Goal: Information Seeking & Learning: Learn about a topic

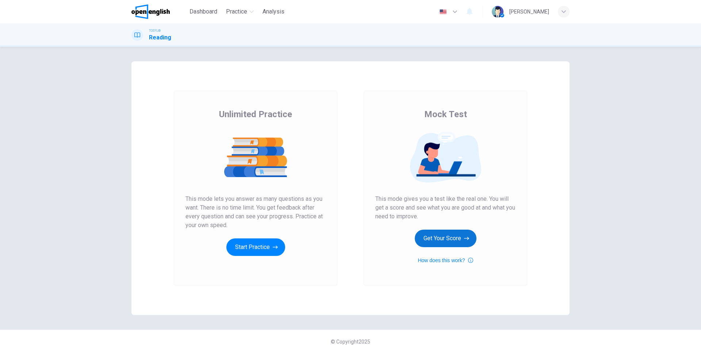
click at [438, 234] on button "Get Your Score" at bounding box center [446, 239] width 62 height 18
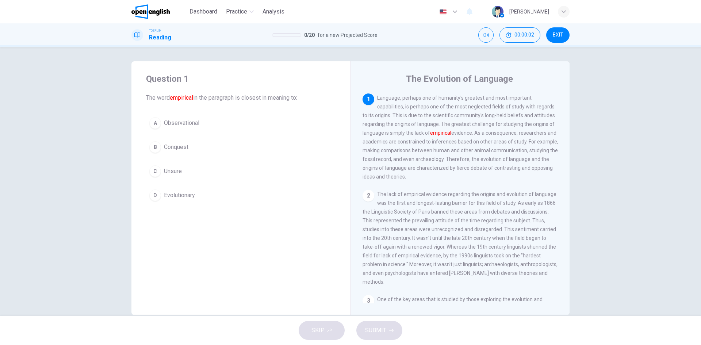
drag, startPoint x: 150, startPoint y: 98, endPoint x: 275, endPoint y: 107, distance: 125.2
click at [275, 107] on div "Question 1 The word empirical in the paragraph is closest in meaning to: A Obse…" at bounding box center [240, 138] width 219 height 155
click at [263, 98] on span "The word empirical in the paragraph is closest in meaning to:" at bounding box center [241, 97] width 190 height 9
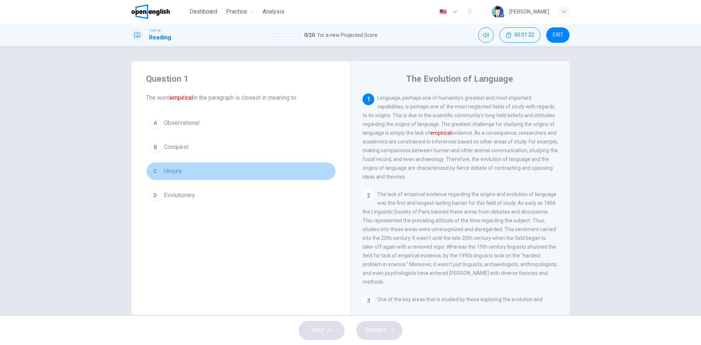
click at [150, 171] on div "C" at bounding box center [155, 171] width 12 height 12
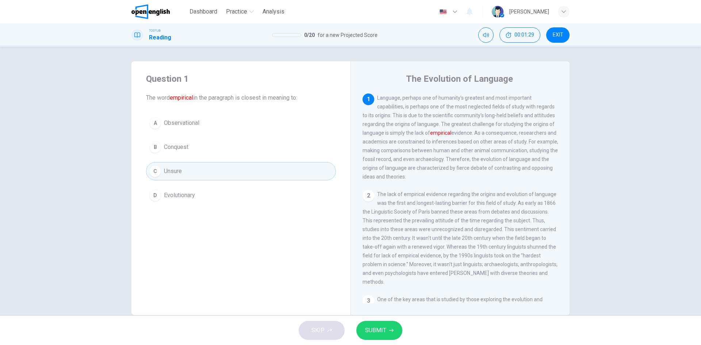
click at [151, 195] on div "D" at bounding box center [155, 195] width 12 height 12
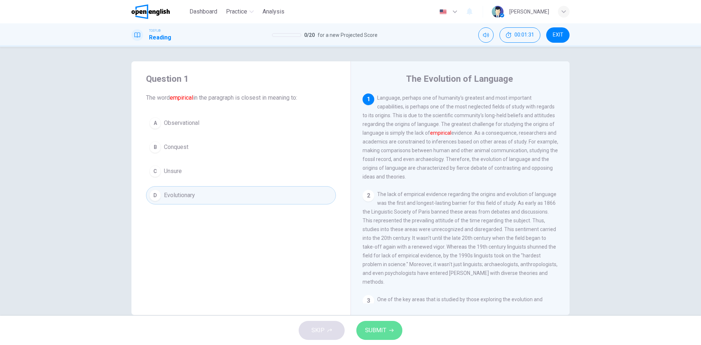
click at [379, 333] on span "SUBMIT" at bounding box center [375, 330] width 21 height 10
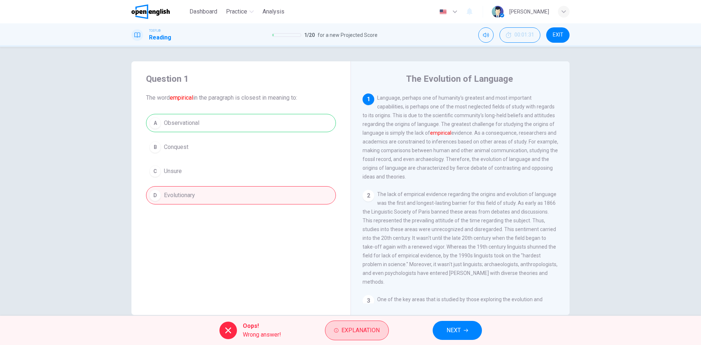
click at [349, 331] on span "Explanation" at bounding box center [360, 330] width 38 height 10
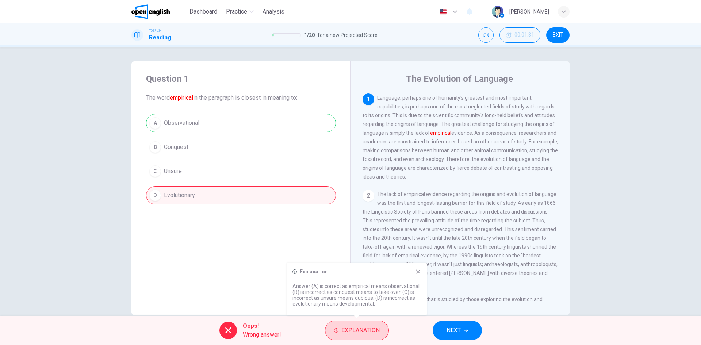
click at [349, 331] on span "Explanation" at bounding box center [360, 330] width 38 height 10
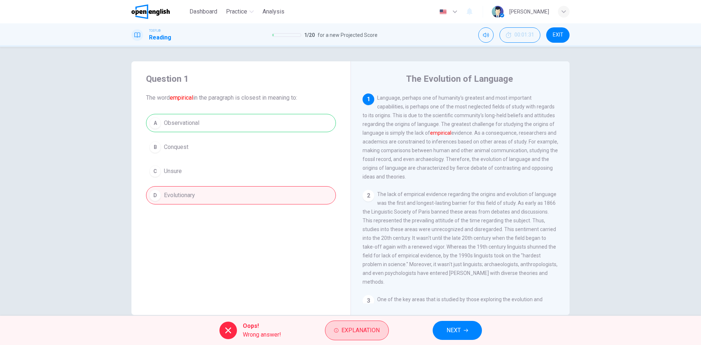
click at [349, 331] on span "Explanation" at bounding box center [360, 330] width 38 height 10
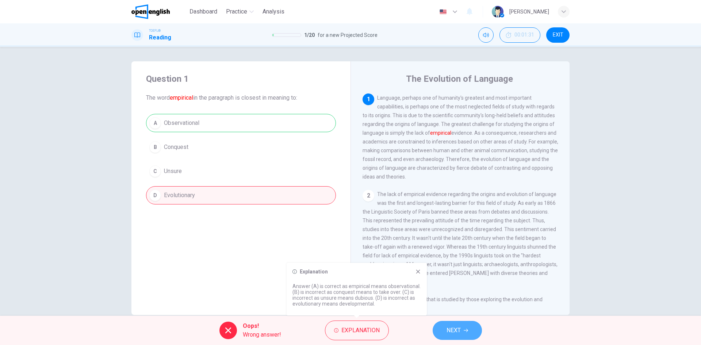
click at [454, 330] on span "NEXT" at bounding box center [453, 330] width 14 height 10
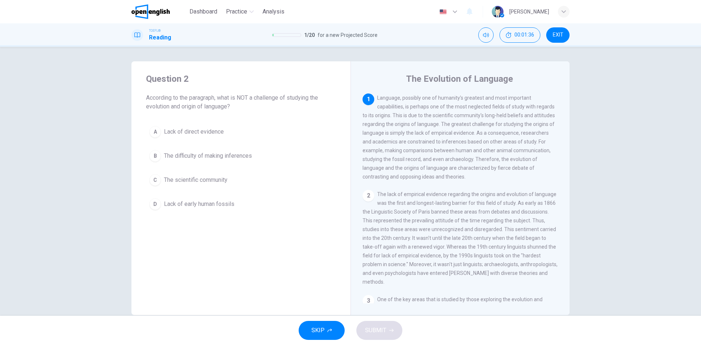
drag, startPoint x: 154, startPoint y: 106, endPoint x: 213, endPoint y: 109, distance: 59.2
click at [213, 109] on span "According to the paragraph, what is NOT a challenge of studying the evolution a…" at bounding box center [241, 102] width 190 height 18
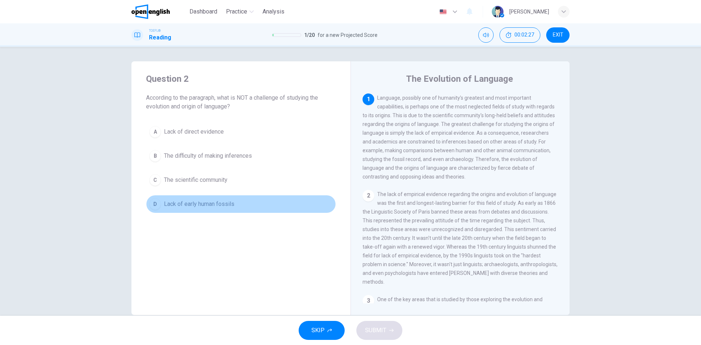
click at [194, 207] on span "Lack of early human fossils" at bounding box center [199, 204] width 70 height 9
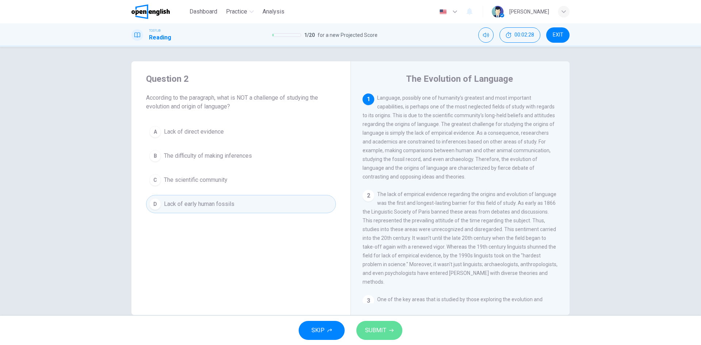
click at [388, 329] on button "SUBMIT" at bounding box center [379, 330] width 46 height 19
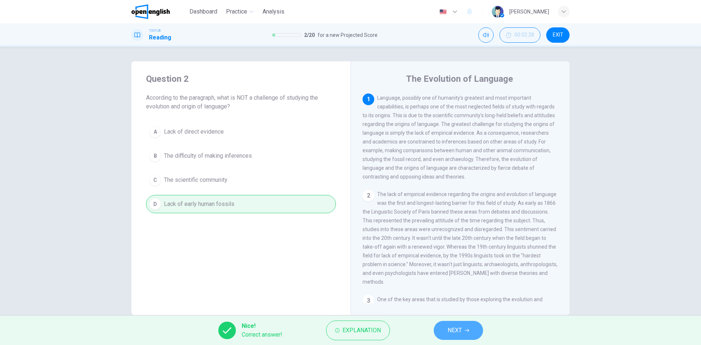
click at [466, 336] on button "NEXT" at bounding box center [458, 330] width 49 height 19
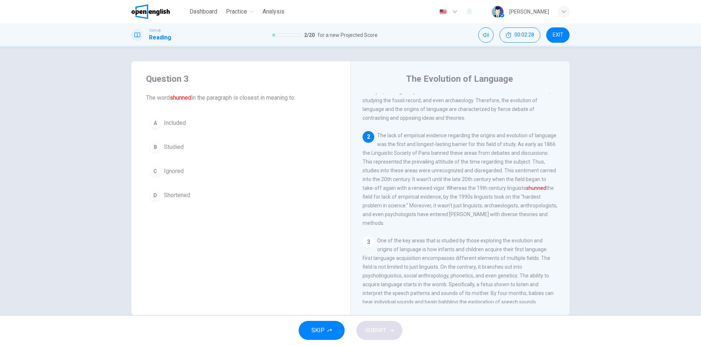
scroll to position [64, 0]
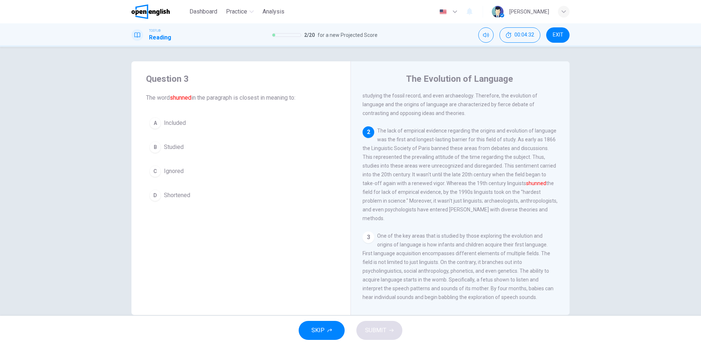
click at [172, 170] on span "Ignored" at bounding box center [174, 171] width 20 height 9
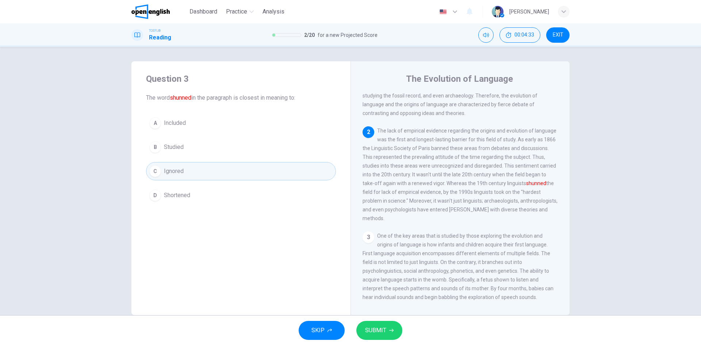
click at [381, 333] on span "SUBMIT" at bounding box center [375, 330] width 21 height 10
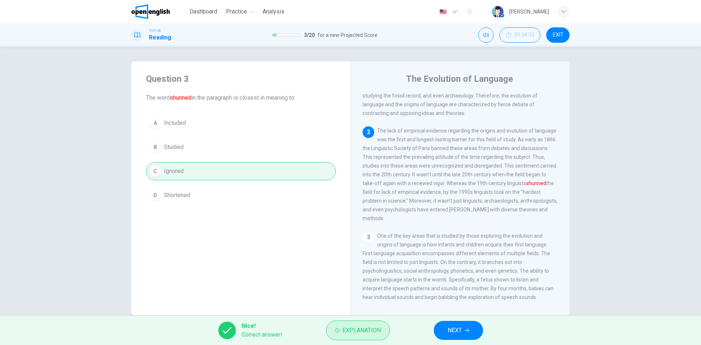
click at [343, 334] on span "Explanation" at bounding box center [361, 330] width 38 height 10
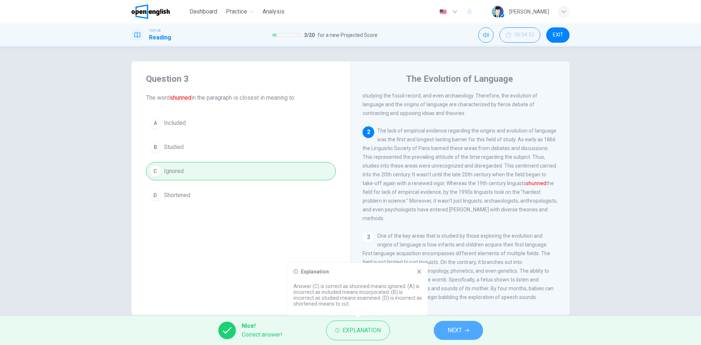
click at [459, 321] on button "NEXT" at bounding box center [458, 330] width 49 height 19
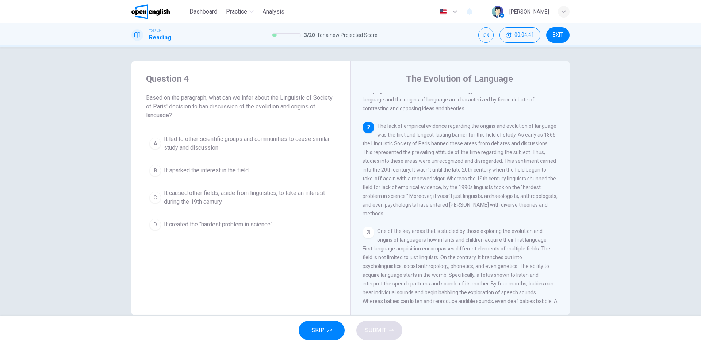
scroll to position [73, 0]
click at [152, 227] on div "D" at bounding box center [155, 225] width 12 height 12
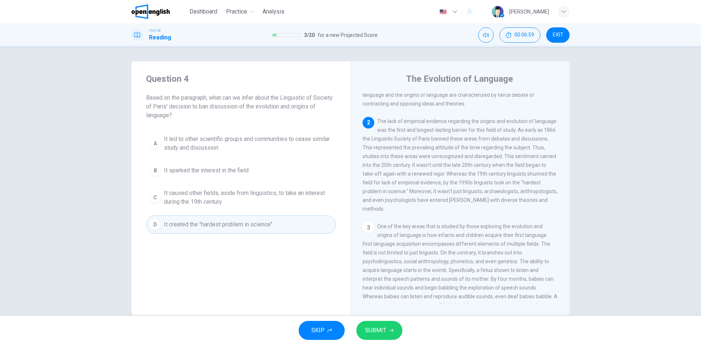
click at [384, 335] on span "SUBMIT" at bounding box center [375, 330] width 21 height 10
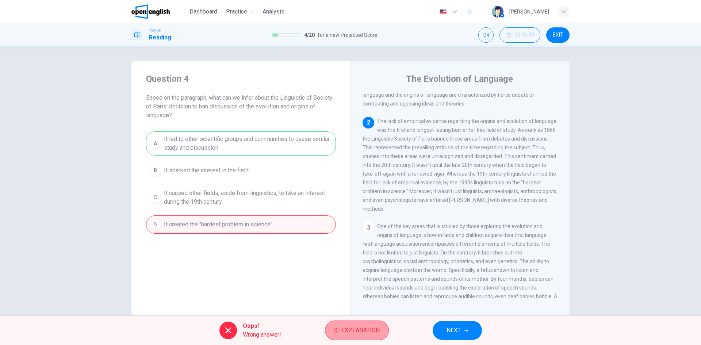
click at [342, 331] on span "Explanation" at bounding box center [360, 330] width 38 height 10
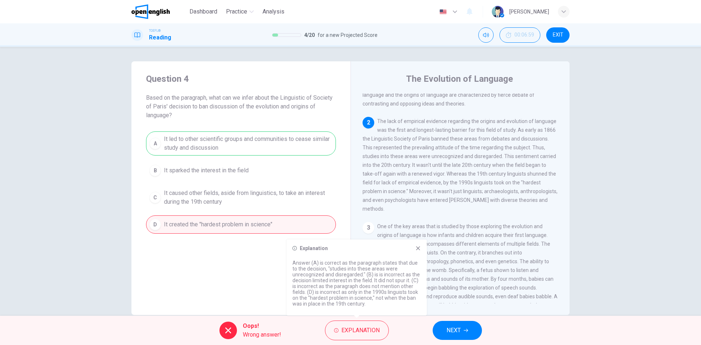
click at [451, 332] on span "NEXT" at bounding box center [453, 330] width 14 height 10
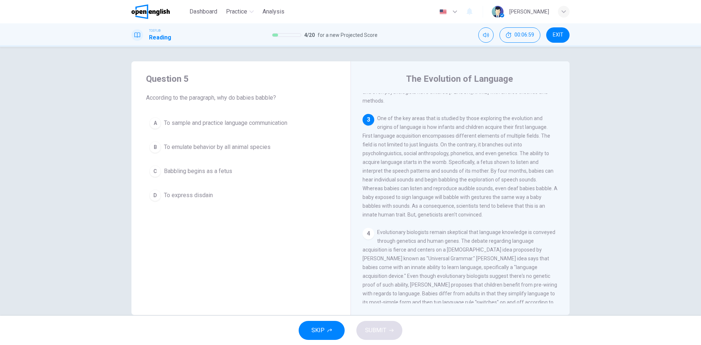
scroll to position [182, 0]
drag, startPoint x: 368, startPoint y: 181, endPoint x: 425, endPoint y: 181, distance: 56.6
click at [425, 181] on span "One of the key areas that is studied by those exploring the evolution and origi…" at bounding box center [459, 166] width 195 height 102
click at [554, 36] on span "EXIT" at bounding box center [558, 35] width 11 height 6
